Goal: Complete application form

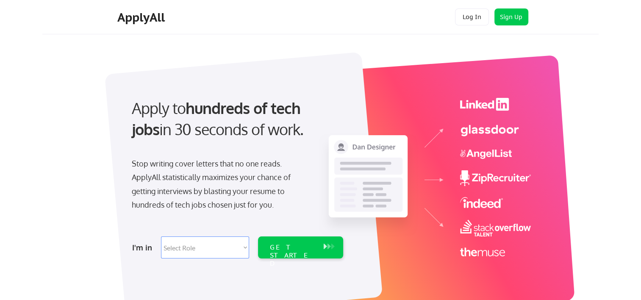
click at [191, 250] on select "Select Role Software Engineering Product Management Customer Success Sales UI/U…" at bounding box center [205, 247] width 88 height 22
select select ""marketing___comms""
click at [161, 236] on select "Select Role Software Engineering Product Management Customer Success Sales UI/U…" at bounding box center [205, 247] width 88 height 22
select select ""marketing___comms""
click at [303, 243] on div "GET STARTED" at bounding box center [292, 255] width 45 height 25
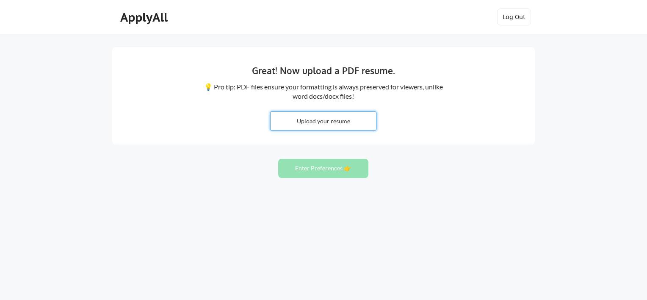
click at [316, 117] on input "file" at bounding box center [323, 121] width 105 height 18
click at [307, 124] on input "file" at bounding box center [323, 121] width 105 height 18
click at [310, 119] on input "file" at bounding box center [323, 121] width 105 height 18
type input "C:\fakepath\NguyenVuTuan-SEO-INTERN_repaired.pdf"
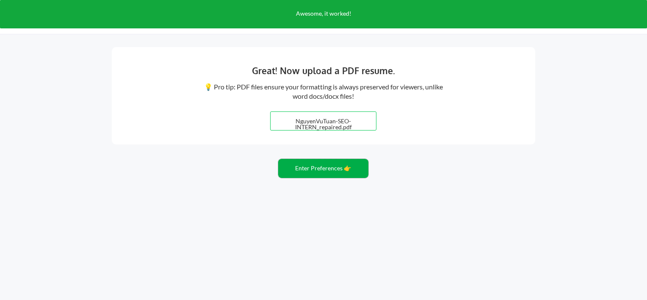
click at [322, 169] on button "Enter Preferences 👉" at bounding box center [323, 168] width 90 height 19
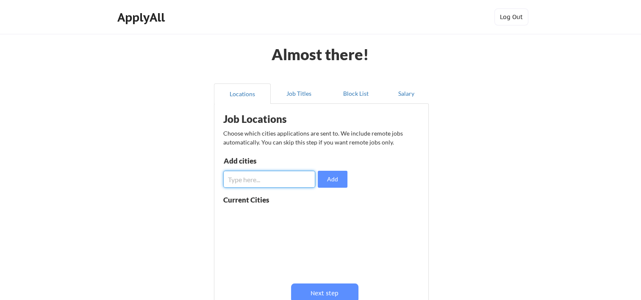
click at [236, 175] on input "input" at bounding box center [269, 179] width 92 height 17
type input "da [GEOGRAPHIC_DATA]"
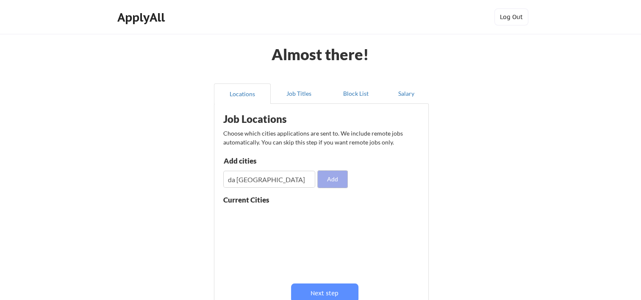
click at [341, 181] on button "Add" at bounding box center [333, 179] width 30 height 17
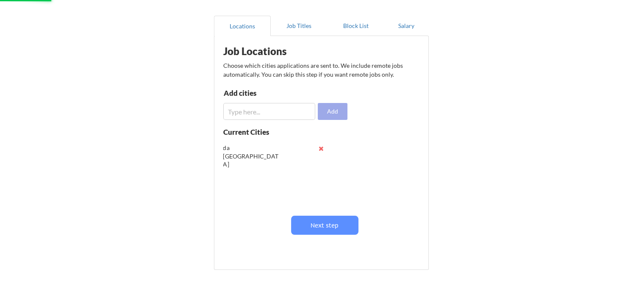
scroll to position [85, 0]
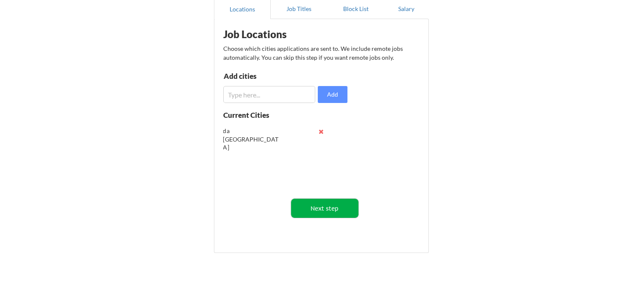
click at [317, 205] on button "Next step" at bounding box center [324, 208] width 67 height 19
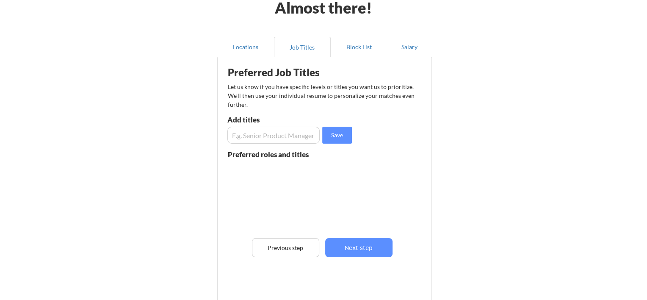
scroll to position [42, 0]
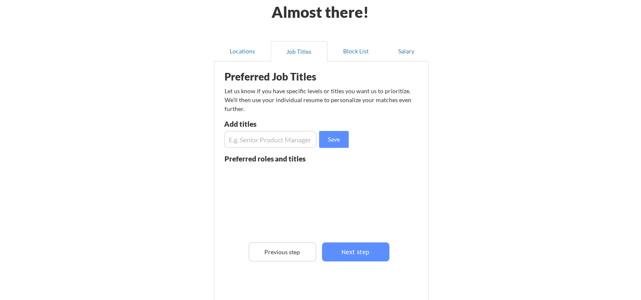
click at [249, 143] on input "input" at bounding box center [270, 139] width 92 height 17
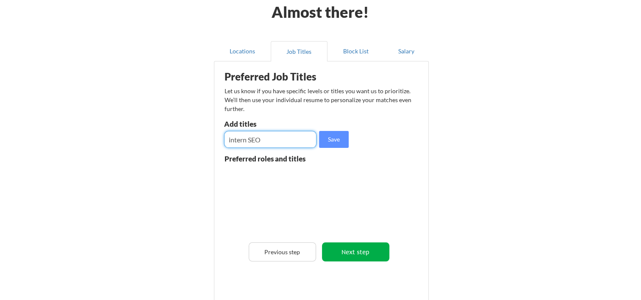
type input "intern SEO"
click at [350, 254] on button "Next step" at bounding box center [355, 251] width 67 height 19
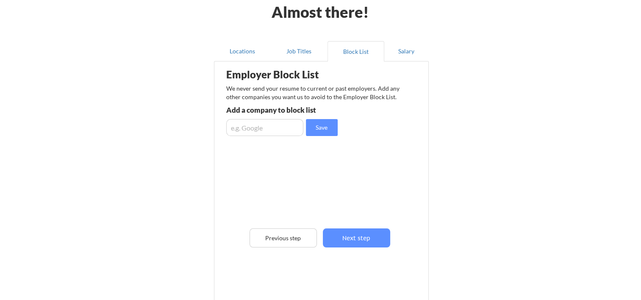
click at [236, 129] on input "input" at bounding box center [264, 127] width 77 height 17
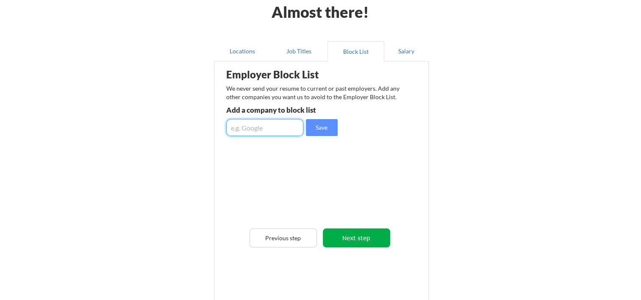
click at [360, 244] on button "Next step" at bounding box center [356, 237] width 67 height 19
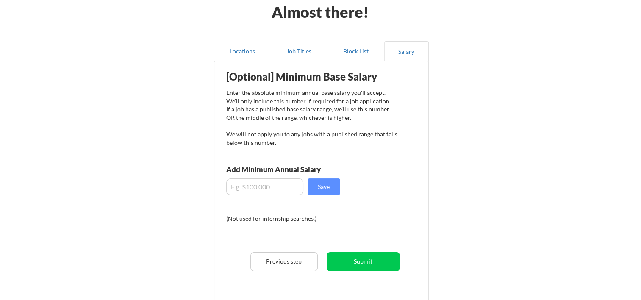
click at [254, 189] on input "input" at bounding box center [264, 186] width 77 height 17
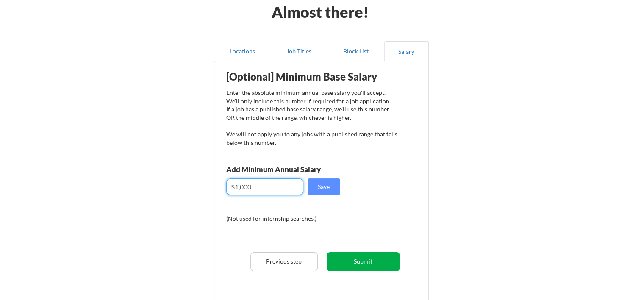
type input "$1,000"
click at [356, 254] on button "Submit" at bounding box center [362, 261] width 73 height 19
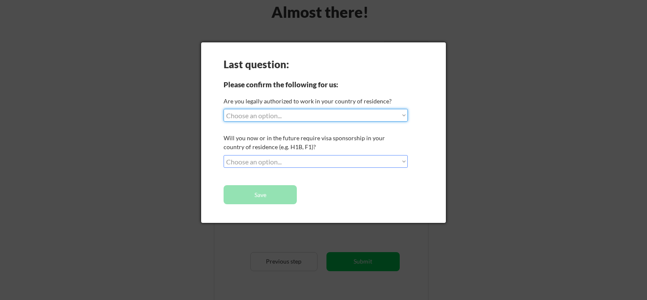
click at [275, 113] on select "Choose an option... Yes, I am a US Citizen Yes, I am a Canadian Citizen Yes, I …" at bounding box center [316, 115] width 184 height 13
select select ""yes__i_am_here_on_a_visa__h1b__opt__etc__""
click at [224, 109] on select "Choose an option... Yes, I am a US Citizen Yes, I am a Canadian Citizen Yes, I …" at bounding box center [316, 115] width 184 height 13
click at [273, 160] on select "Choose an option... No, I will not need sponsorship Yes, I will need sponsorship" at bounding box center [316, 161] width 184 height 13
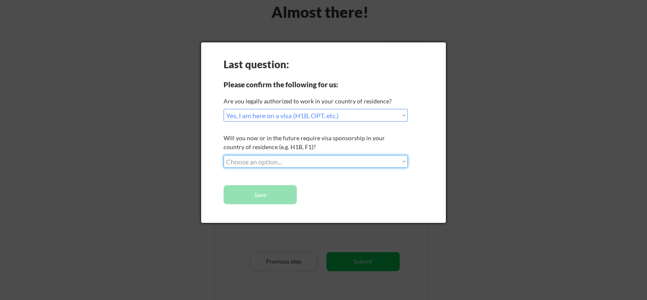
select select ""no__i_will_not_need_sponsorship""
click at [224, 155] on select "Choose an option... No, I will not need sponsorship Yes, I will need sponsorship" at bounding box center [316, 161] width 184 height 13
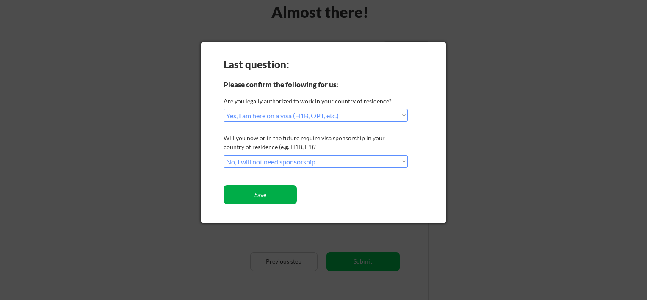
click at [269, 198] on button "Save" at bounding box center [260, 194] width 73 height 19
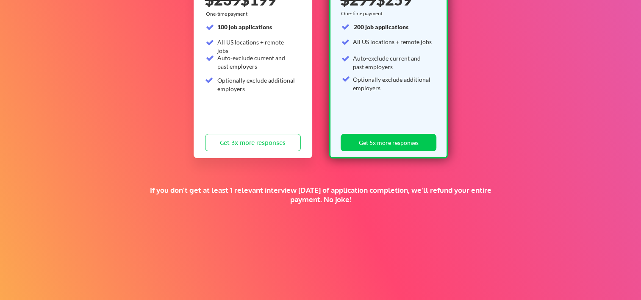
scroll to position [169, 0]
